Goal: Navigation & Orientation: Find specific page/section

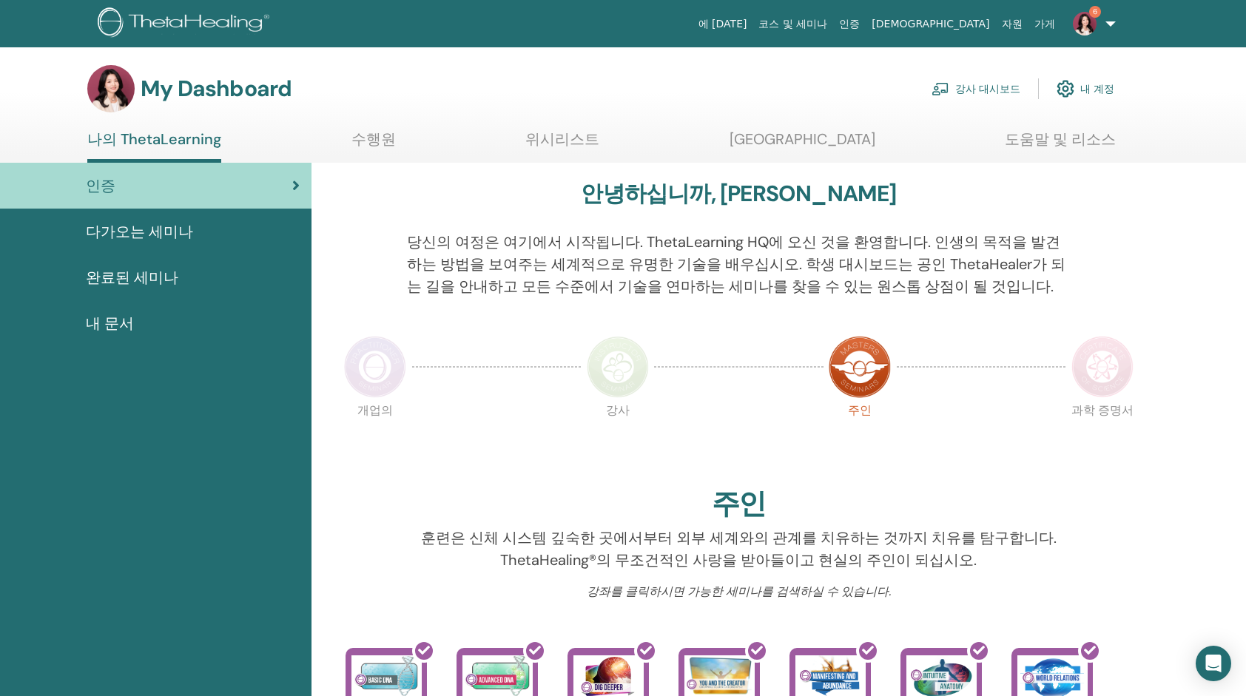
click at [166, 278] on span "완료된 세미나" at bounding box center [132, 277] width 92 height 22
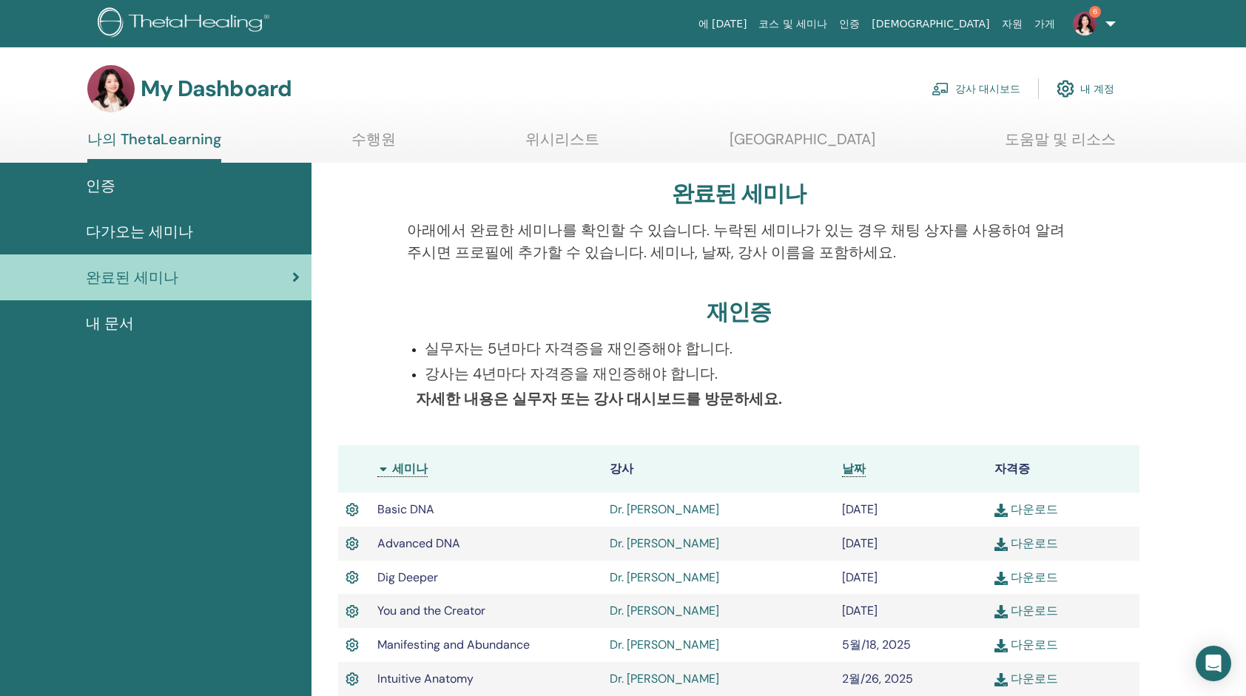
drag, startPoint x: 1249, startPoint y: 688, endPoint x: 1132, endPoint y: 342, distance: 365.5
drag, startPoint x: 1132, startPoint y: 342, endPoint x: 866, endPoint y: 348, distance: 266.4
drag, startPoint x: 866, startPoint y: 348, endPoint x: 1122, endPoint y: 265, distance: 269.1
click at [1122, 265] on div at bounding box center [1116, 250] width 69 height 62
drag, startPoint x: 1249, startPoint y: 687, endPoint x: 1243, endPoint y: 343, distance: 343.4
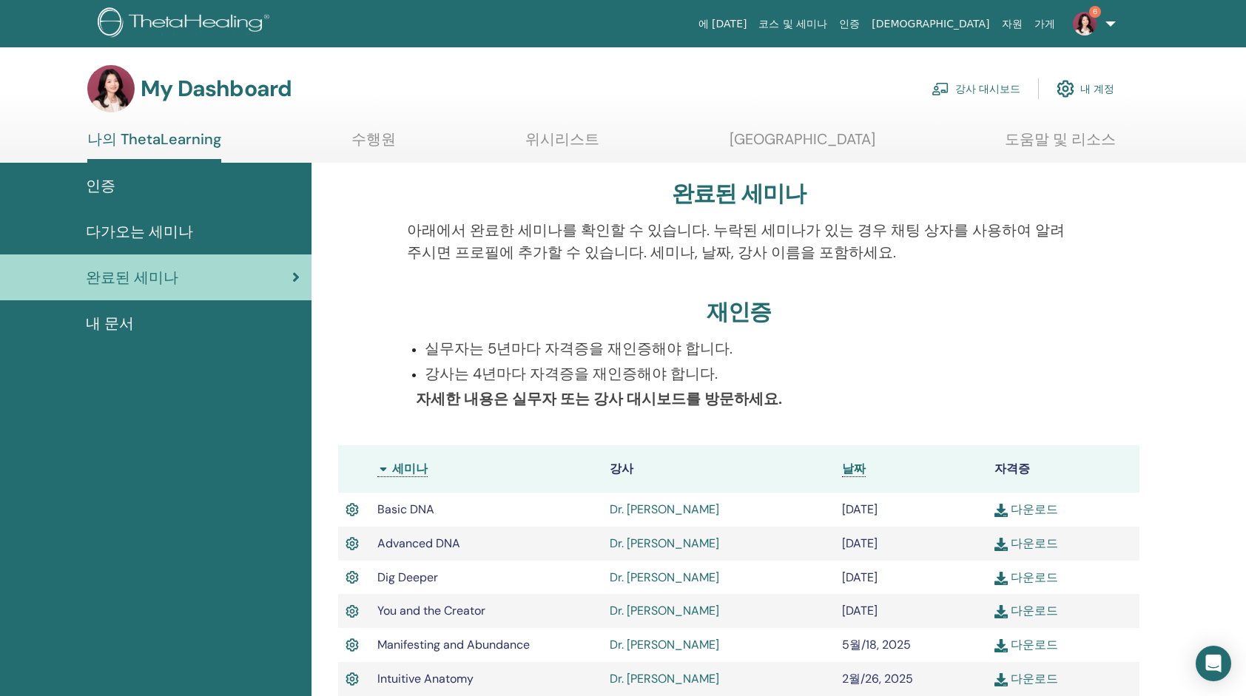
click at [1243, 343] on div "완료된 세미나 아래에서 완료한 세미나를 확인할 수 있습니다. 누락된 세미나가 있는 경우 채팅 상자를 사용하여 알려주시면 프로필에 추가할 수 있…" at bounding box center [779, 631] width 935 height 936
drag, startPoint x: 115, startPoint y: 322, endPoint x: 98, endPoint y: 317, distance: 17.8
drag, startPoint x: 98, startPoint y: 317, endPoint x: 89, endPoint y: 325, distance: 12.6
drag, startPoint x: 89, startPoint y: 325, endPoint x: 144, endPoint y: 231, distance: 109.1
click at [144, 231] on span "다가오는 세미나" at bounding box center [139, 232] width 107 height 22
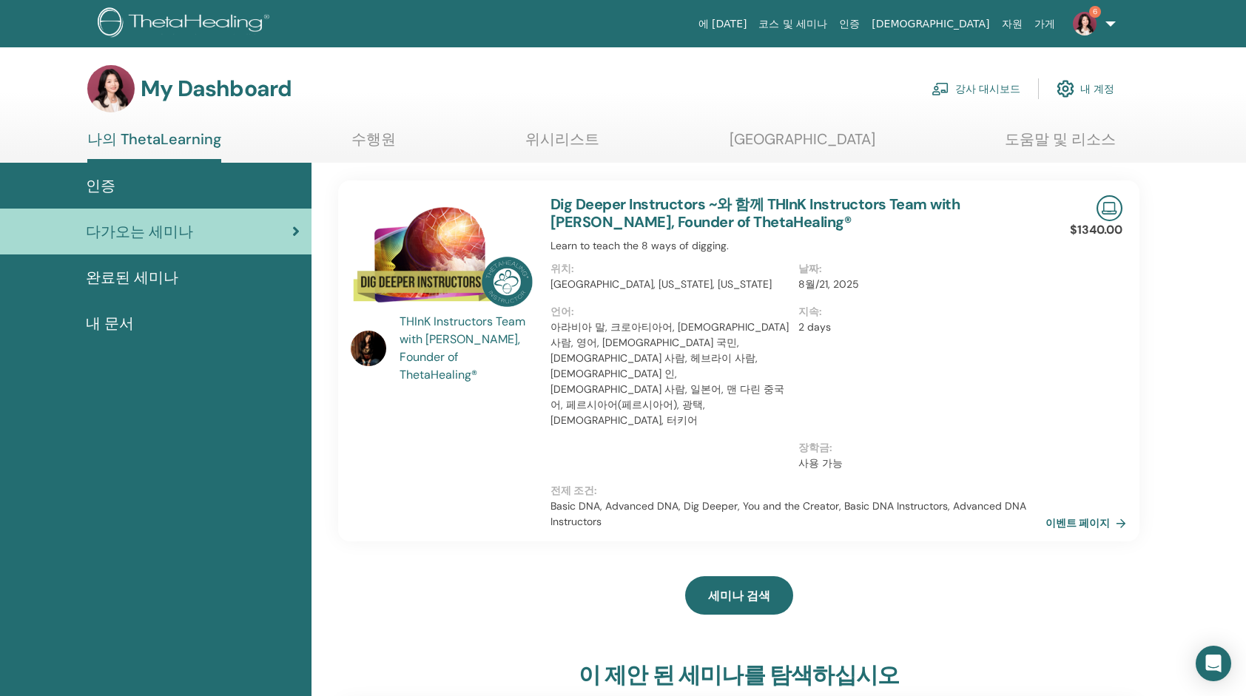
click at [121, 317] on span "내 문서" at bounding box center [110, 323] width 48 height 22
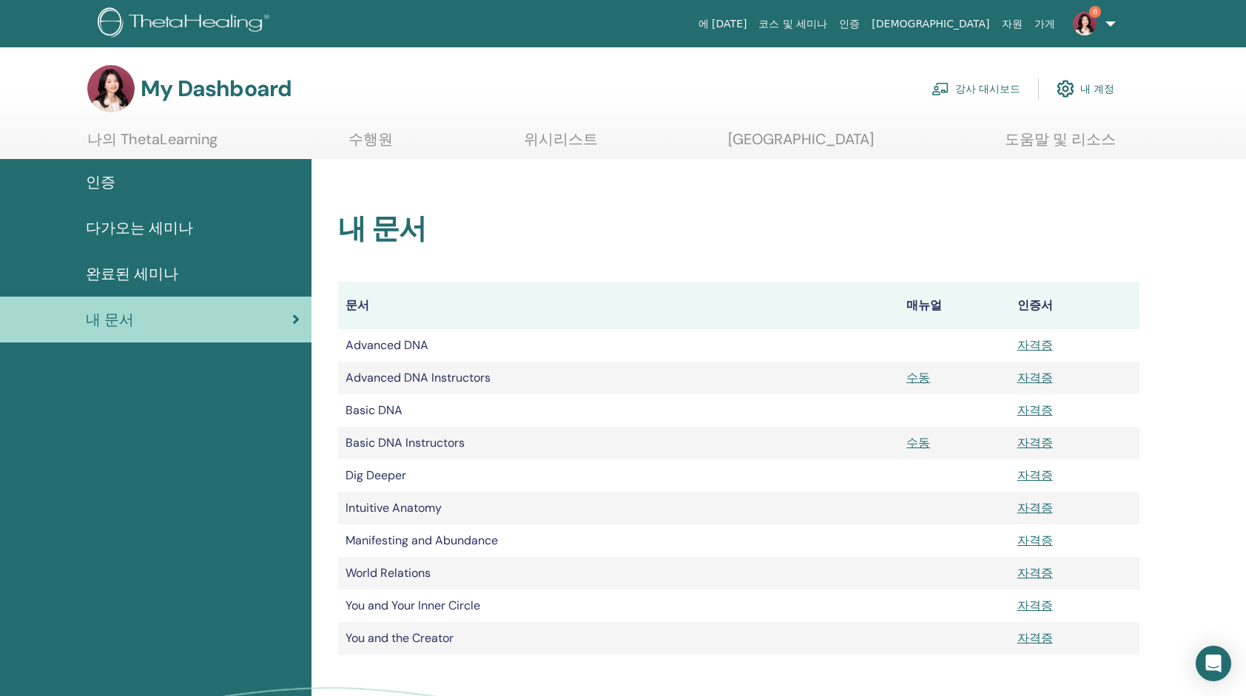
click at [166, 227] on span "다가오는 세미나" at bounding box center [139, 228] width 107 height 22
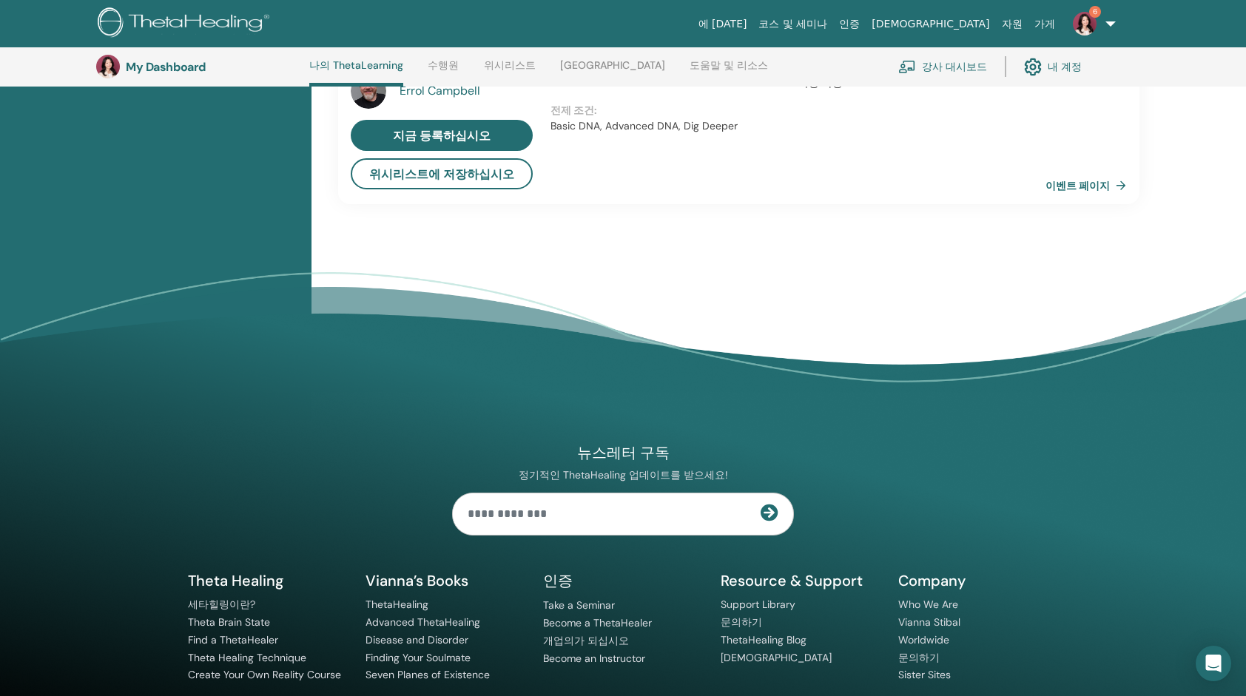
scroll to position [1481, 0]
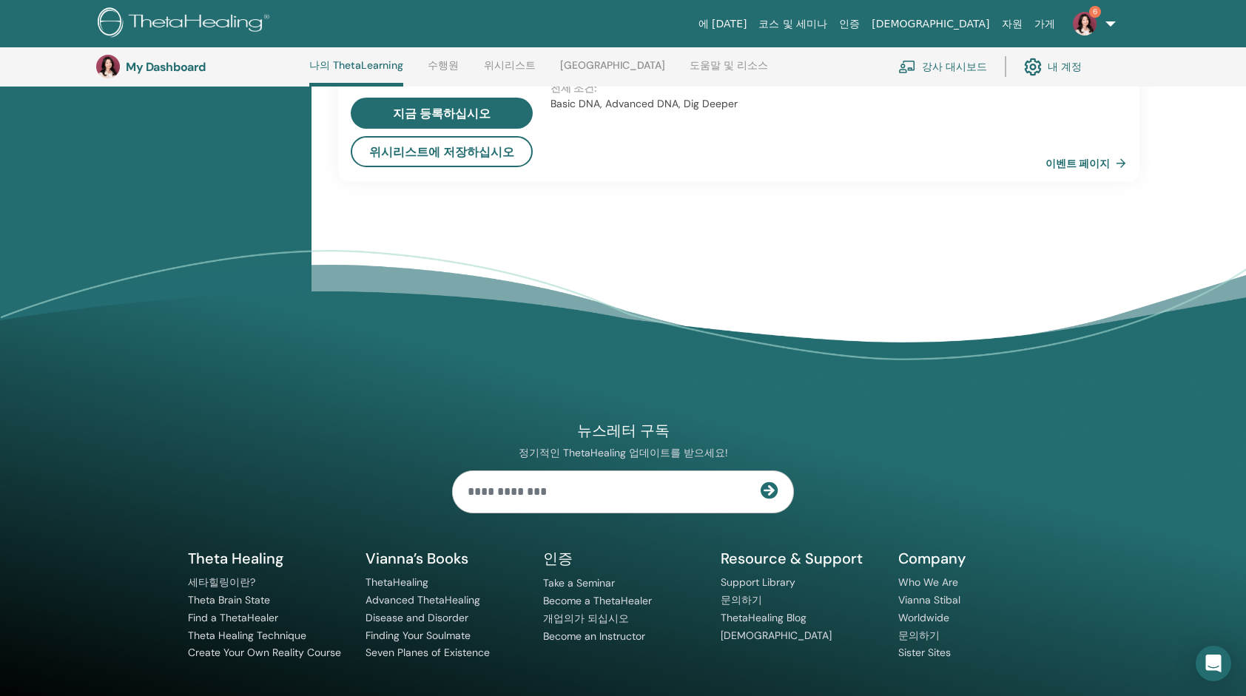
click at [1088, 16] on img at bounding box center [1085, 24] width 24 height 24
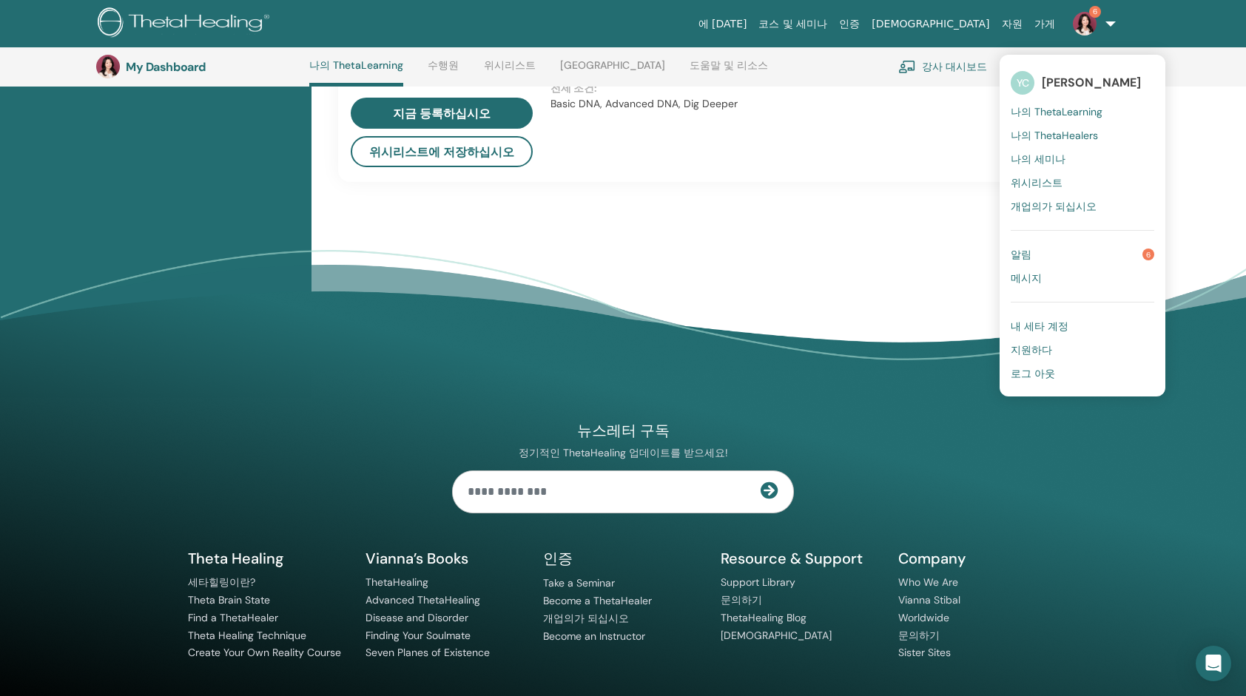
click at [960, 127] on div "Soul Mate ~와 함께 [PERSON_NAME] 위치 : [GEOGRAPHIC_DATA], [GEOGRAPHIC_DATA] 날짜 : 8월…" at bounding box center [798, 46] width 513 height 269
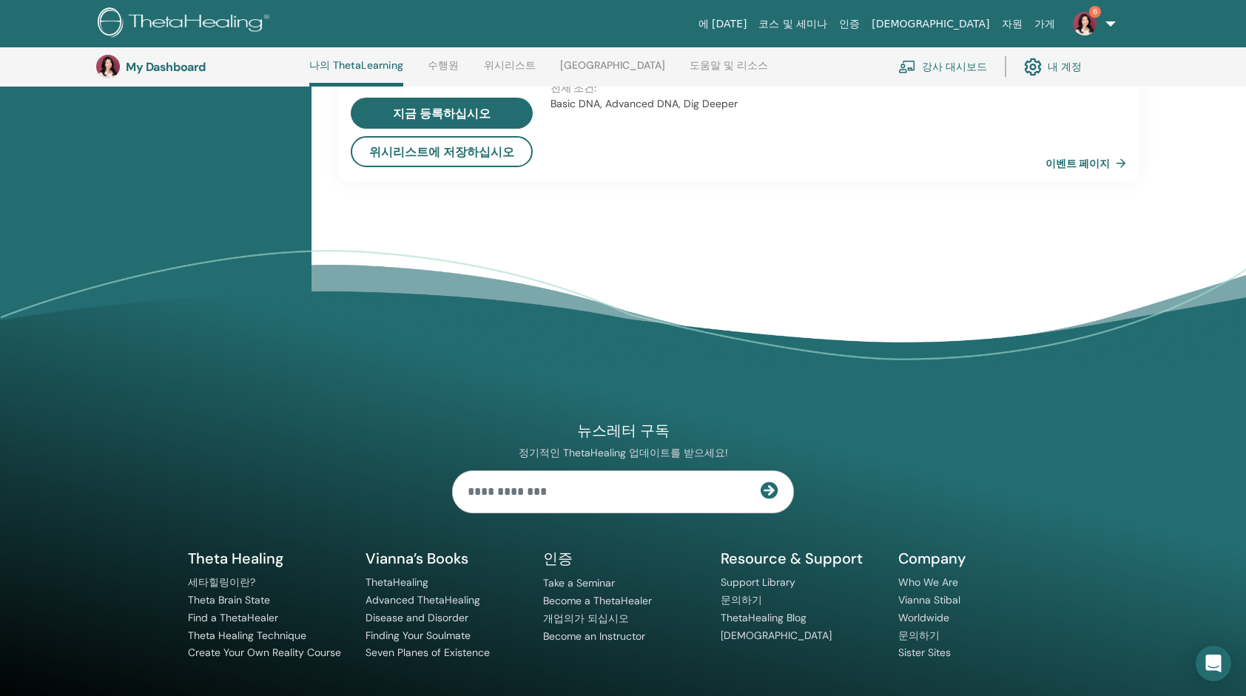
click at [105, 65] on img at bounding box center [108, 67] width 24 height 24
